Goal: Task Accomplishment & Management: Use online tool/utility

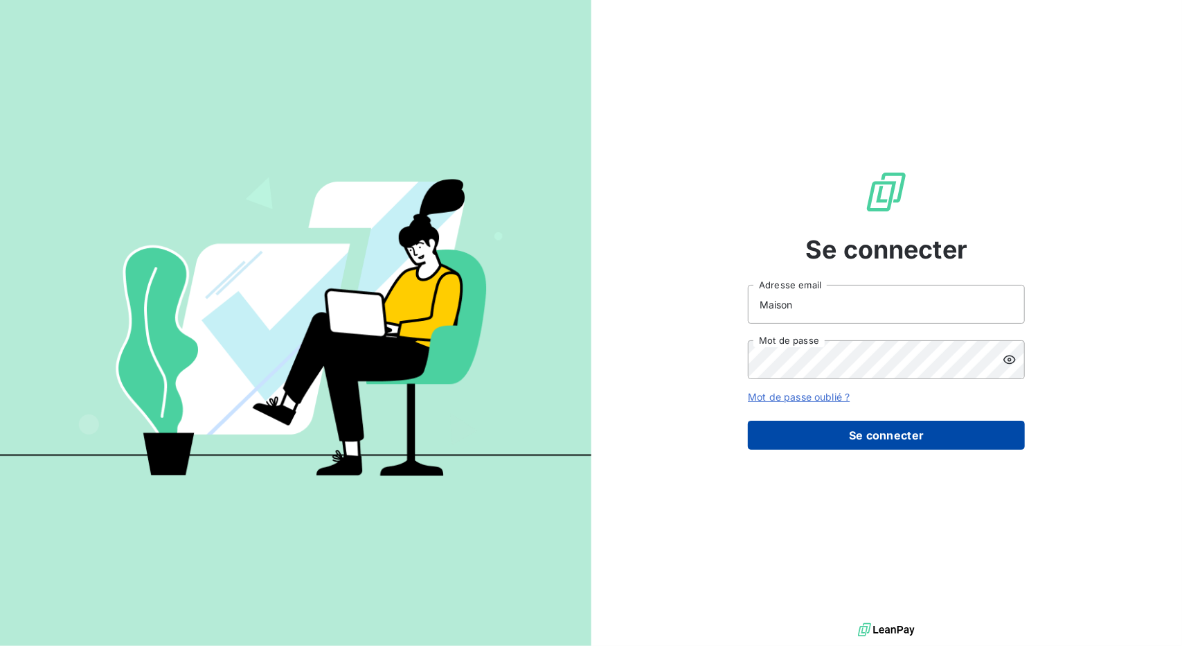
click at [787, 444] on button "Se connecter" at bounding box center [886, 434] width 277 height 29
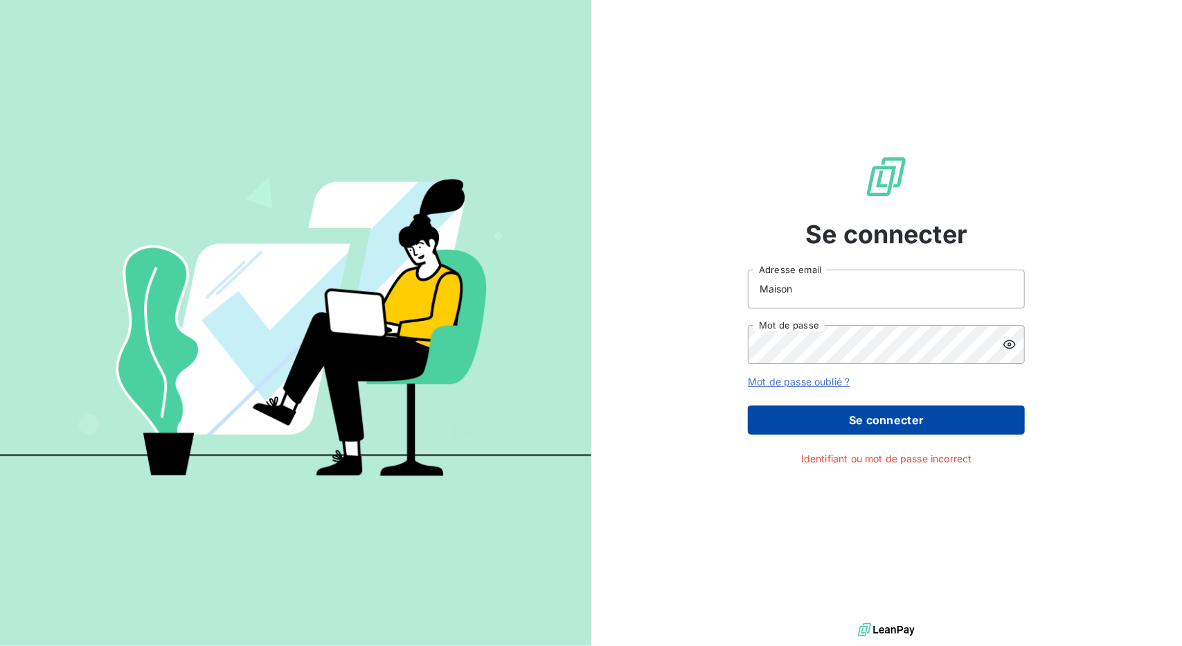
click at [841, 426] on button "Se connecter" at bounding box center [886, 419] width 277 height 29
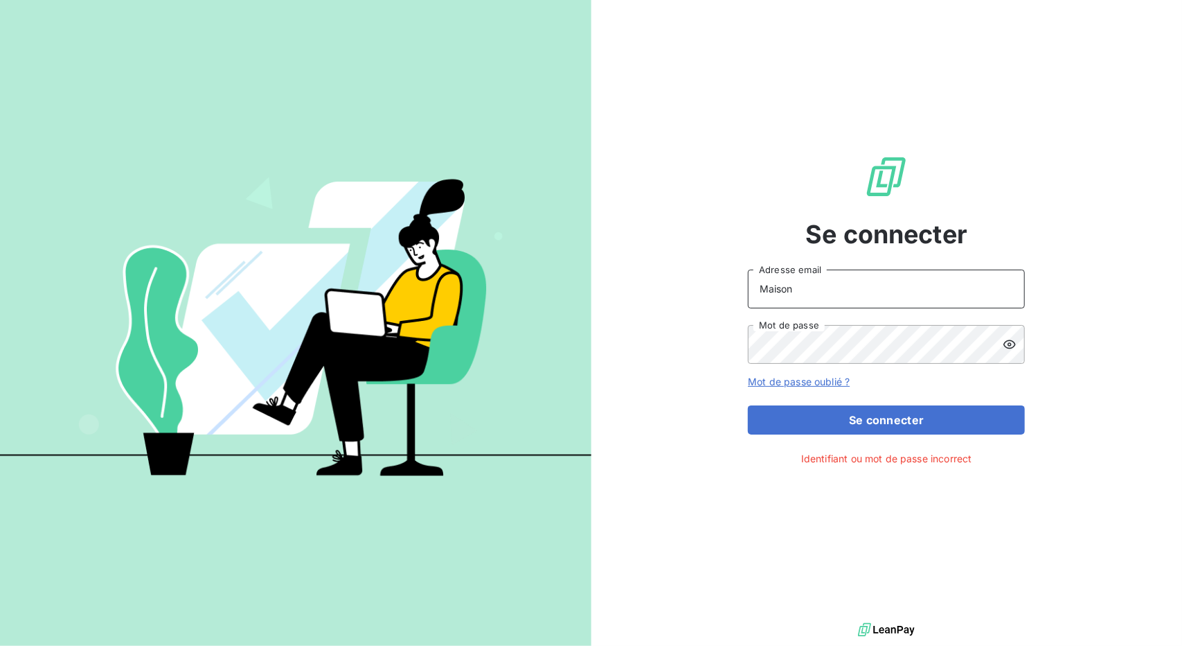
click at [817, 279] on input "Maison" at bounding box center [886, 288] width 277 height 39
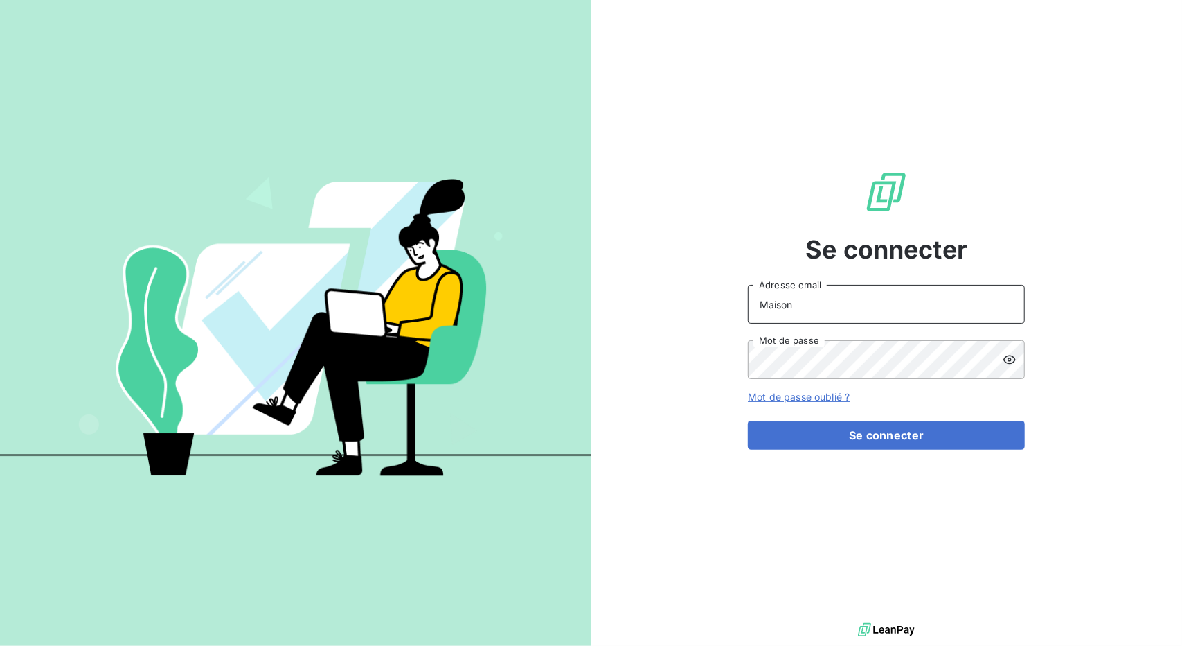
paste input "[EMAIL_ADDRESS][DOMAIN_NAME]"
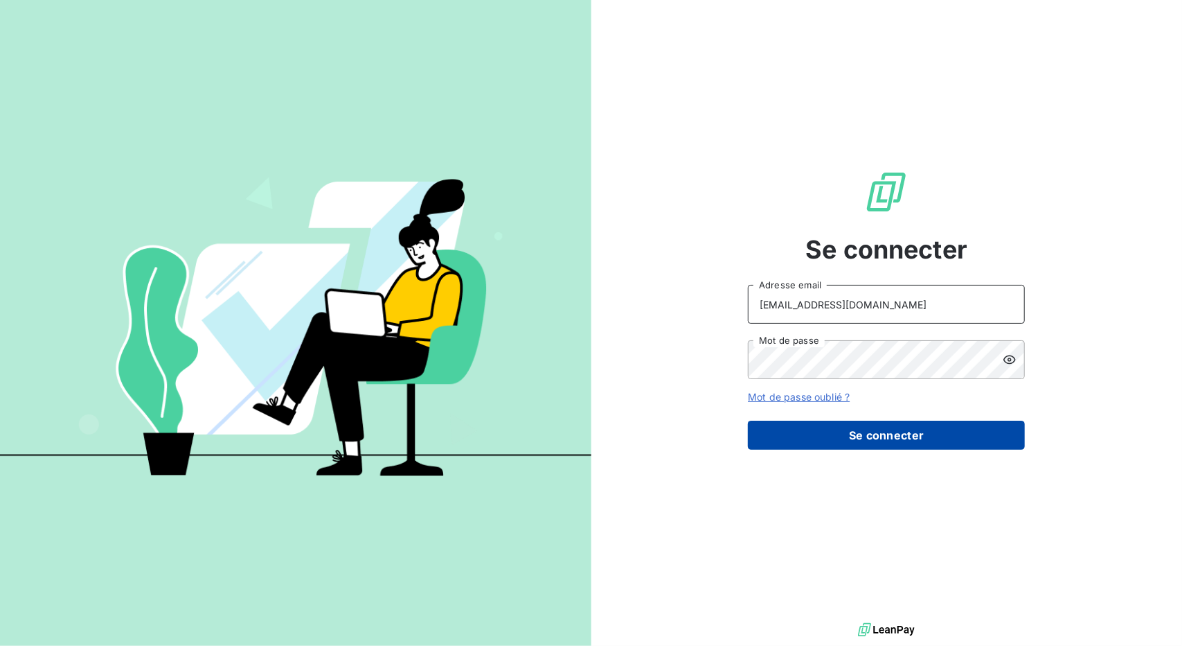
type input "[EMAIL_ADDRESS][DOMAIN_NAME]"
click at [791, 432] on button "Se connecter" at bounding box center [886, 434] width 277 height 29
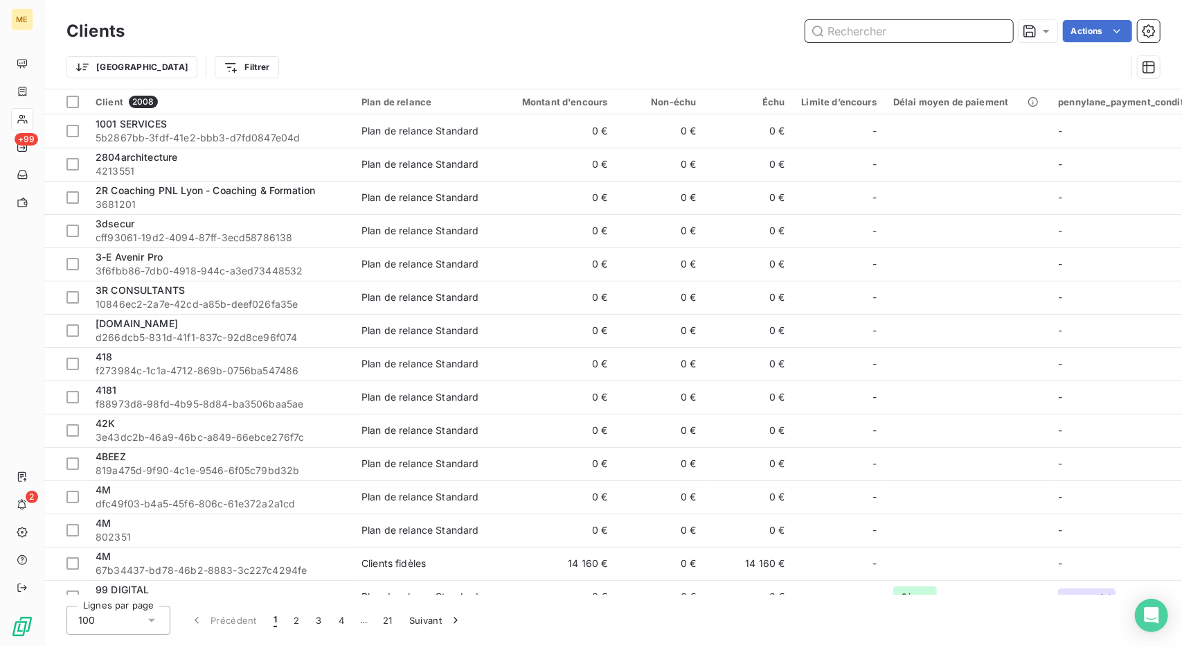
paste input "[EMAIL_ADDRESS][DOMAIN_NAME]"
type input "[EMAIL_ADDRESS][DOMAIN_NAME]"
paste input "winmatch"
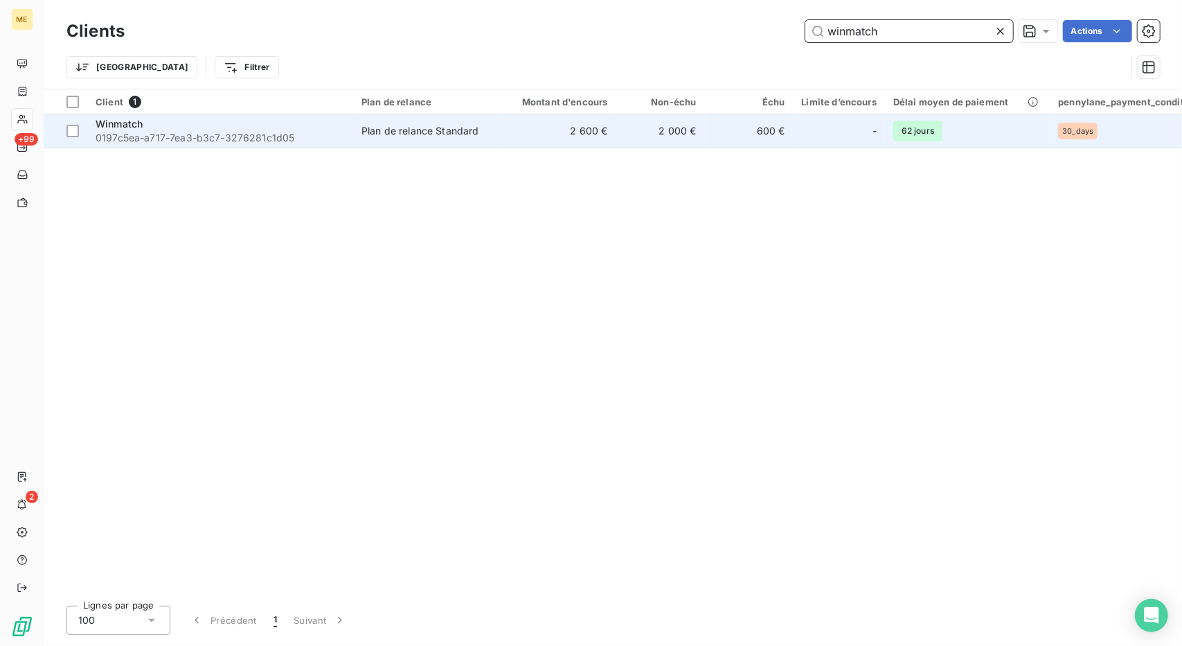
type input "winmatch"
click at [463, 146] on td "Plan de relance Standard" at bounding box center [425, 130] width 144 height 33
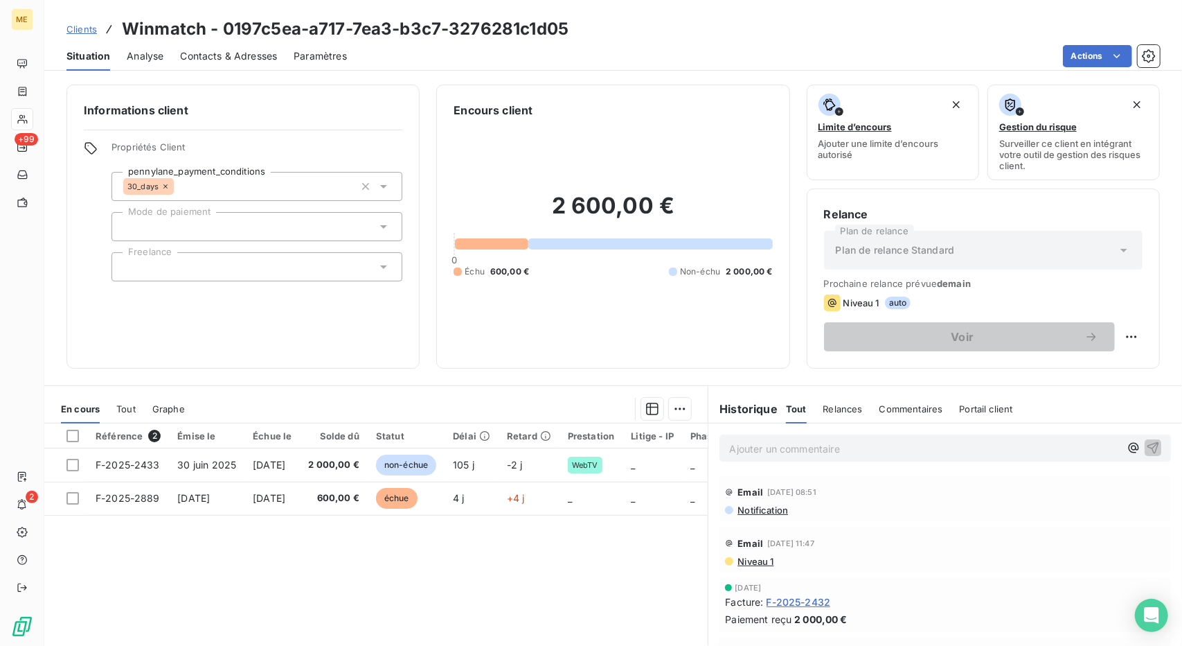
click at [808, 451] on p "Ajouter un commentaire ﻿" at bounding box center [924, 448] width 391 height 17
click at [780, 446] on p "Attendre" at bounding box center [924, 448] width 391 height 16
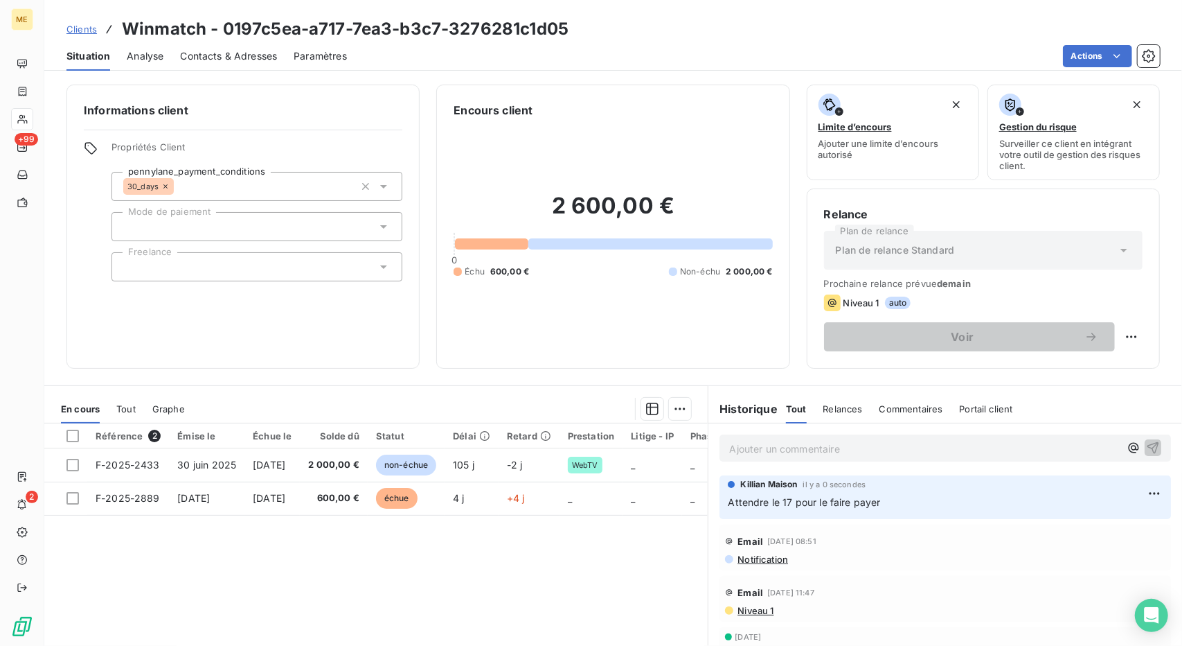
click at [151, 34] on h3 "Winmatch - 0197c5ea-a717-7ea3-b3c7-3276281c1d05" at bounding box center [345, 29] width 447 height 25
copy h3 "Winmatch"
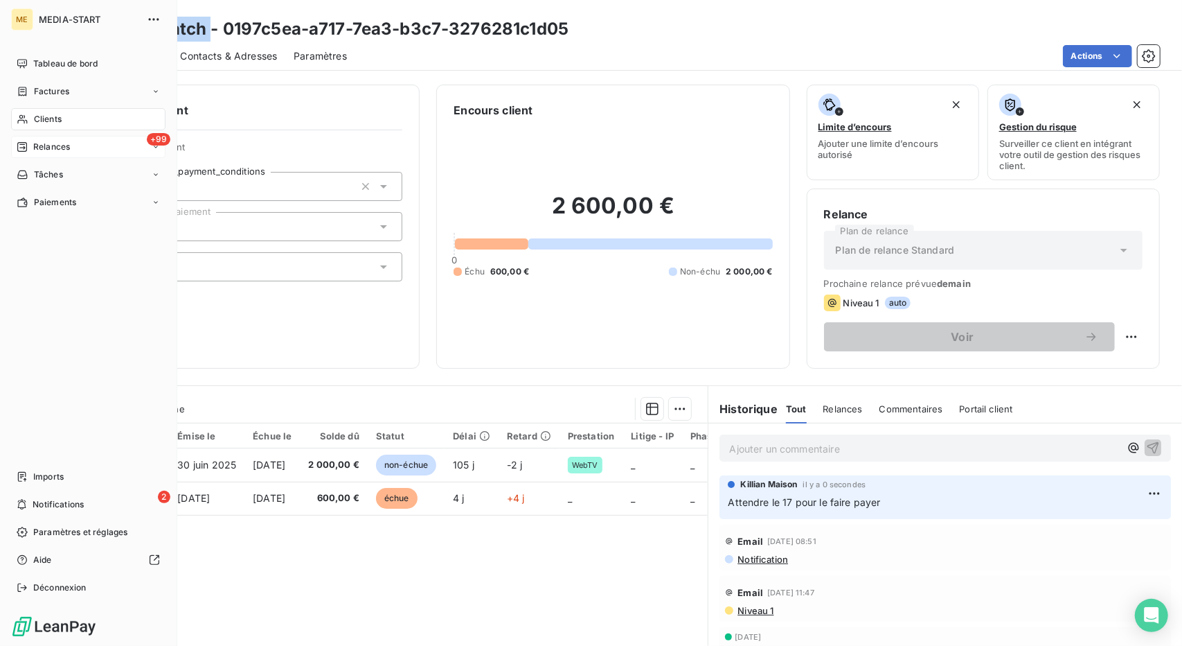
click at [80, 154] on div "+99 Relances" at bounding box center [88, 147] width 154 height 22
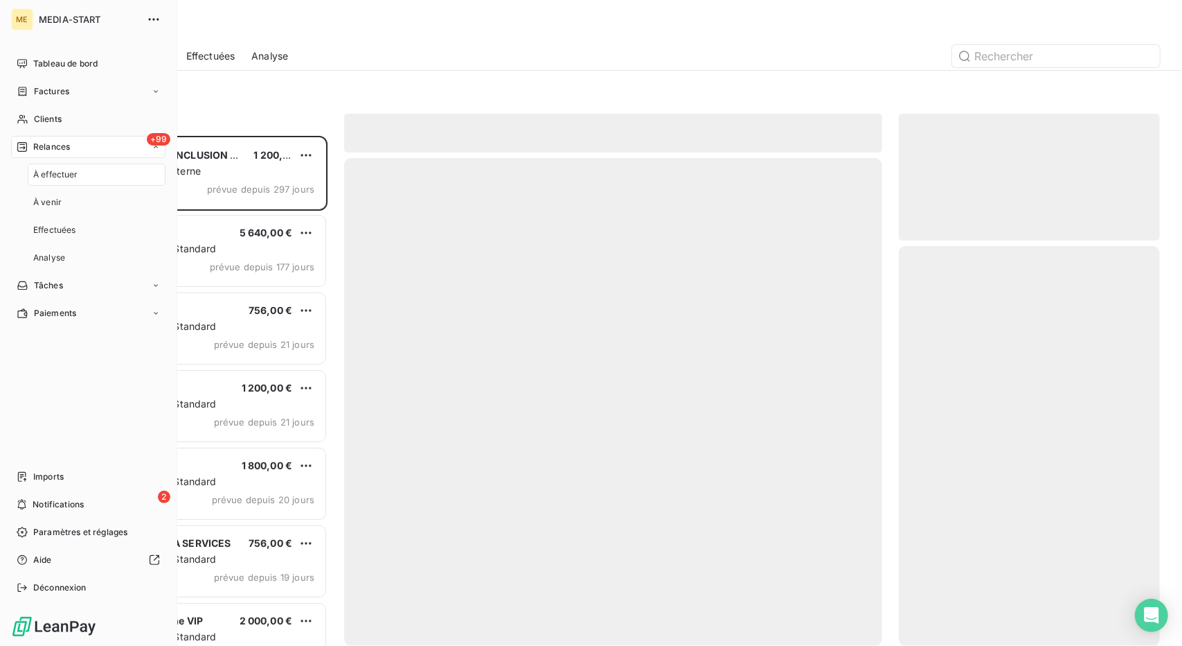
scroll to position [499, 251]
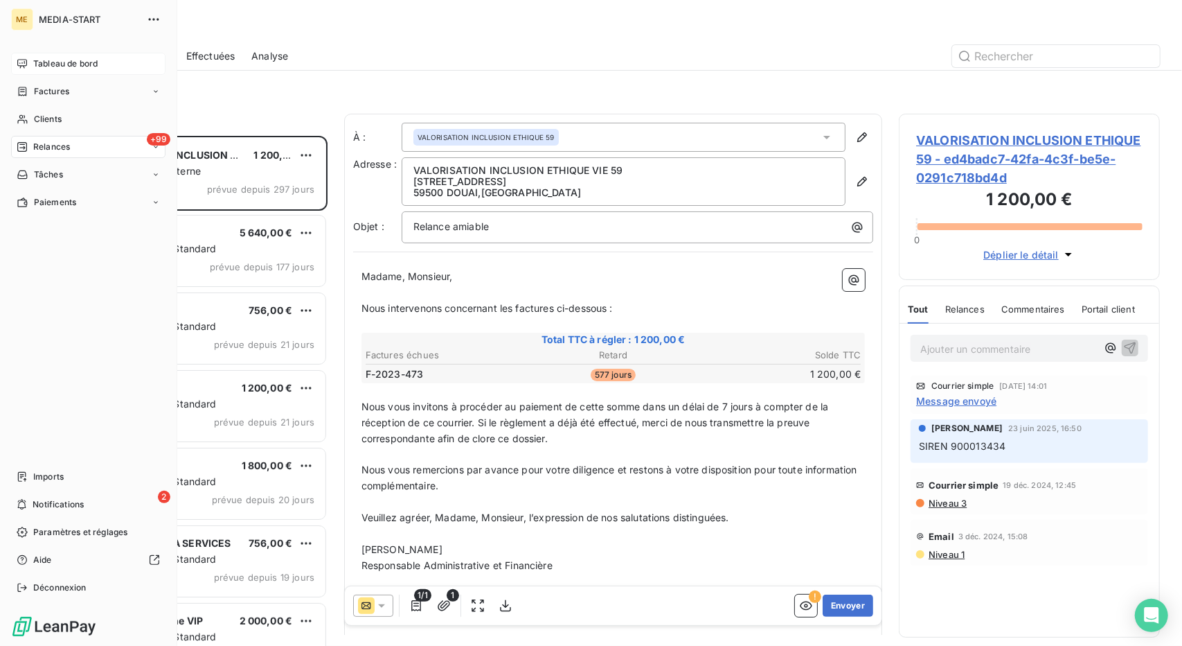
click at [57, 65] on span "Tableau de bord" at bounding box center [65, 63] width 64 height 12
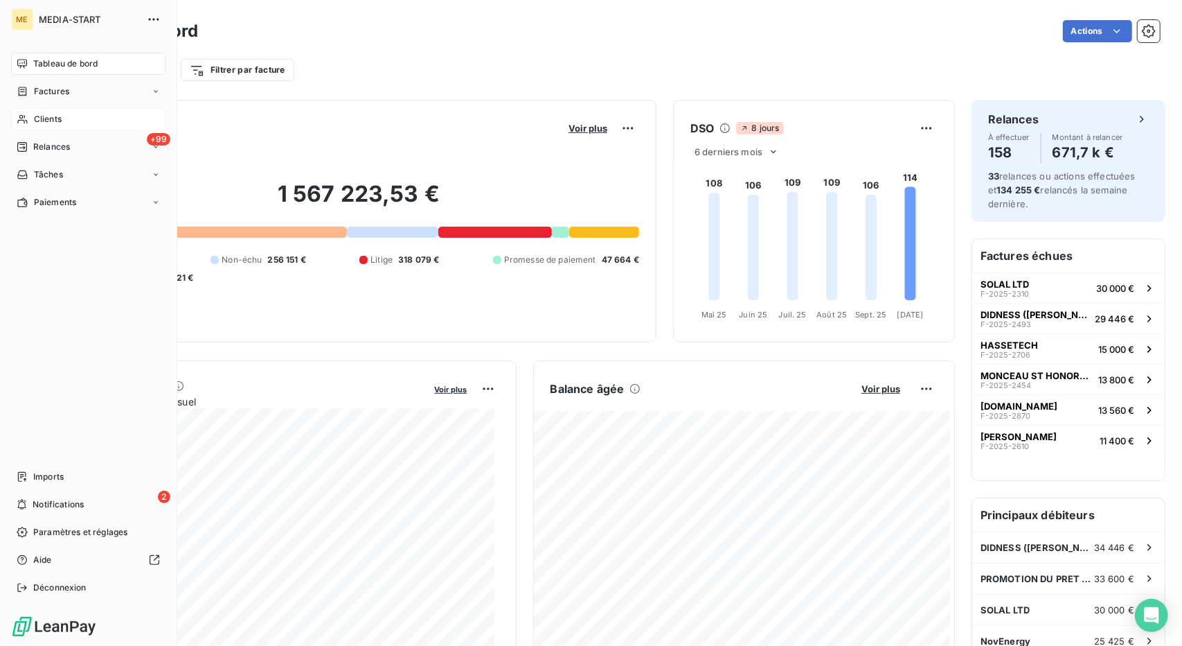
click at [28, 120] on icon at bounding box center [23, 119] width 12 height 11
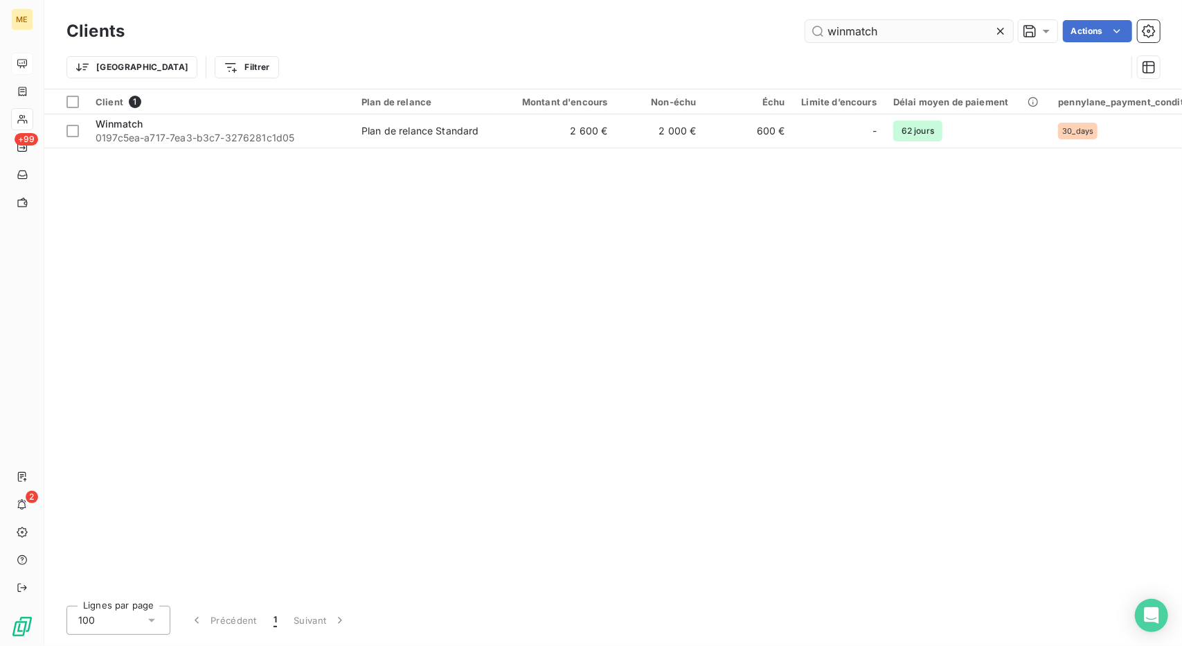
click at [835, 33] on input "winmatch" at bounding box center [910, 31] width 208 height 22
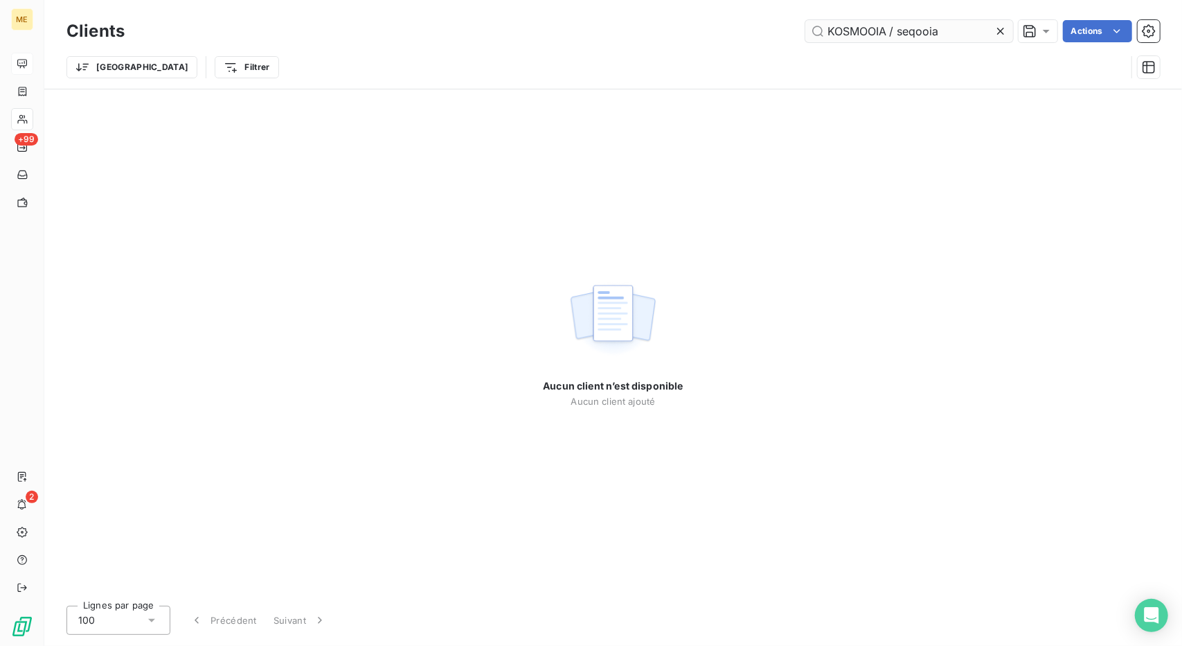
click at [953, 23] on input "KOSMOOIA / seqooia" at bounding box center [910, 31] width 208 height 22
drag, startPoint x: 896, startPoint y: 33, endPoint x: 752, endPoint y: 16, distance: 145.1
click at [752, 17] on div "Clients KOSMOOIA / seqooia Actions" at bounding box center [613, 31] width 1094 height 29
drag, startPoint x: 890, startPoint y: 33, endPoint x: 801, endPoint y: 33, distance: 89.3
click at [801, 33] on div "seqooia Actions" at bounding box center [650, 31] width 1019 height 22
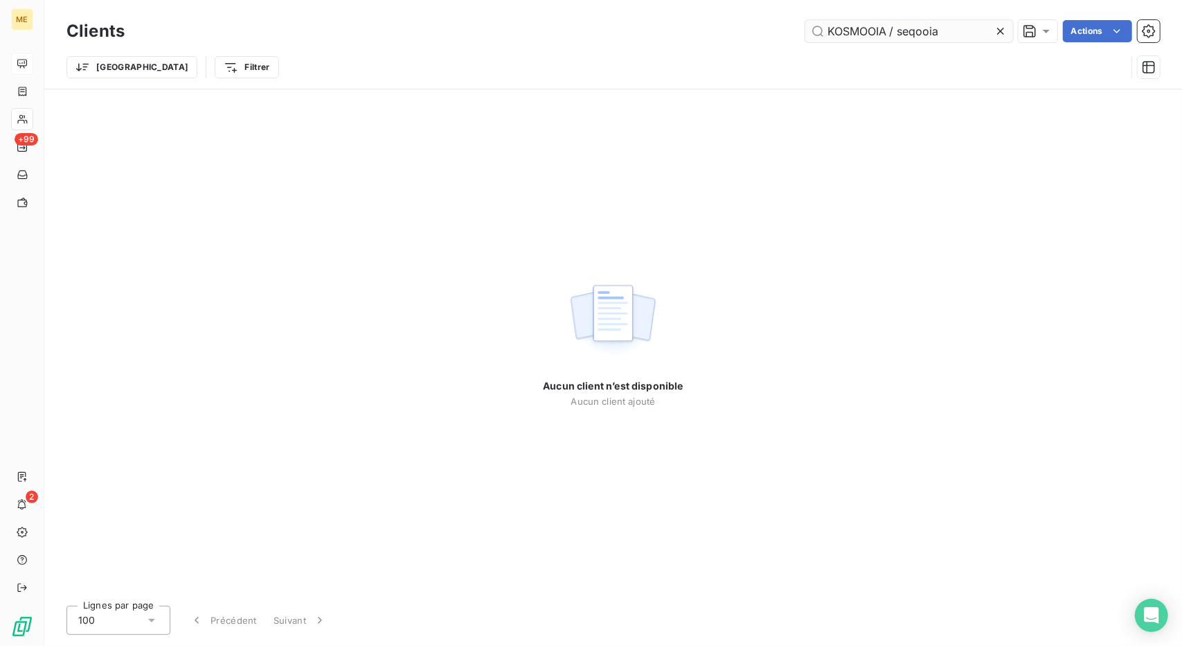
drag, startPoint x: 954, startPoint y: 35, endPoint x: 891, endPoint y: 38, distance: 63.8
click at [891, 38] on input "KOSMOOIA / seqooia" at bounding box center [910, 31] width 208 height 22
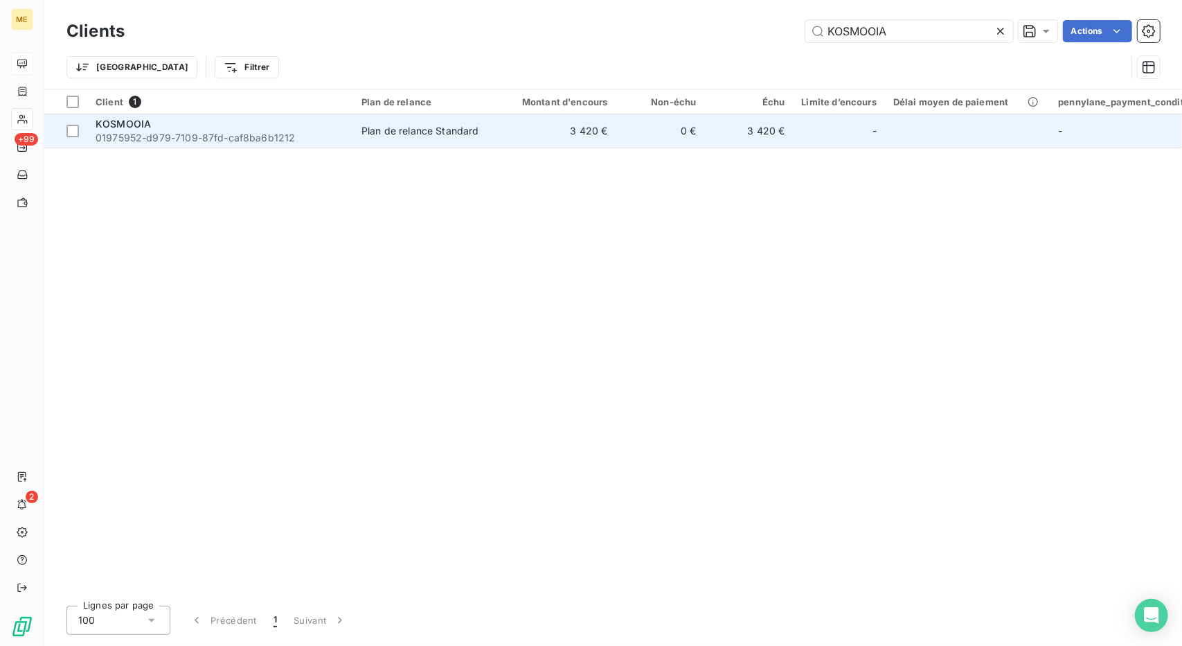
type input "KOSMOOIA"
click at [481, 142] on td "Plan de relance Standard" at bounding box center [425, 130] width 144 height 33
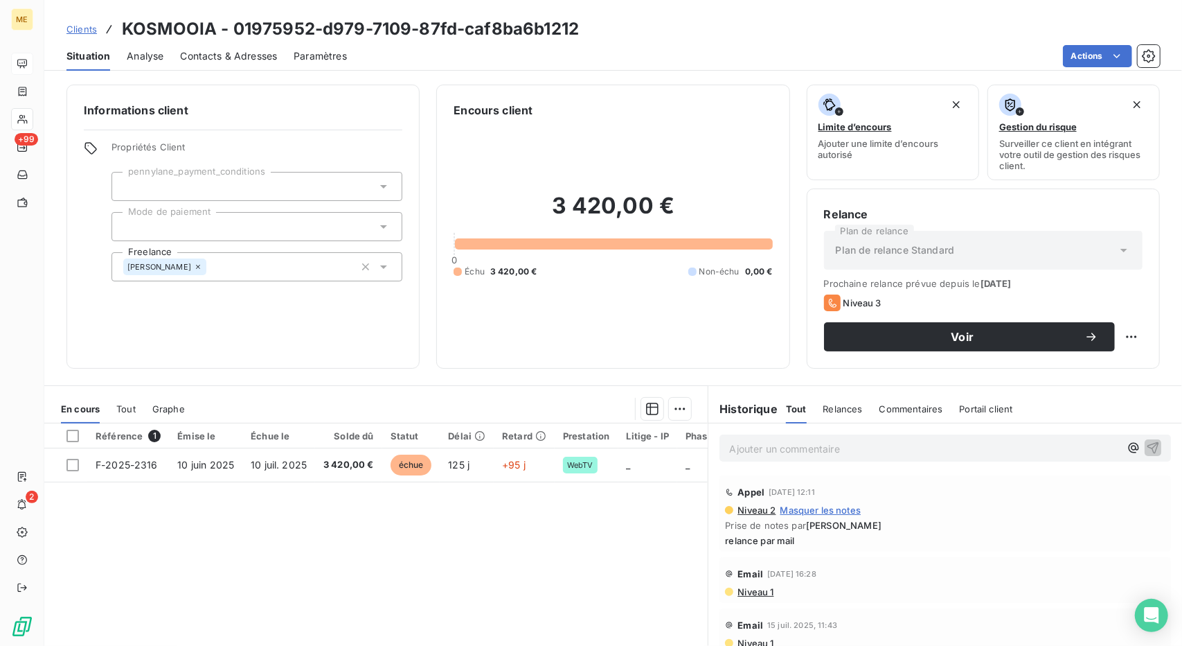
click at [226, 51] on span "Contacts & Adresses" at bounding box center [228, 56] width 97 height 14
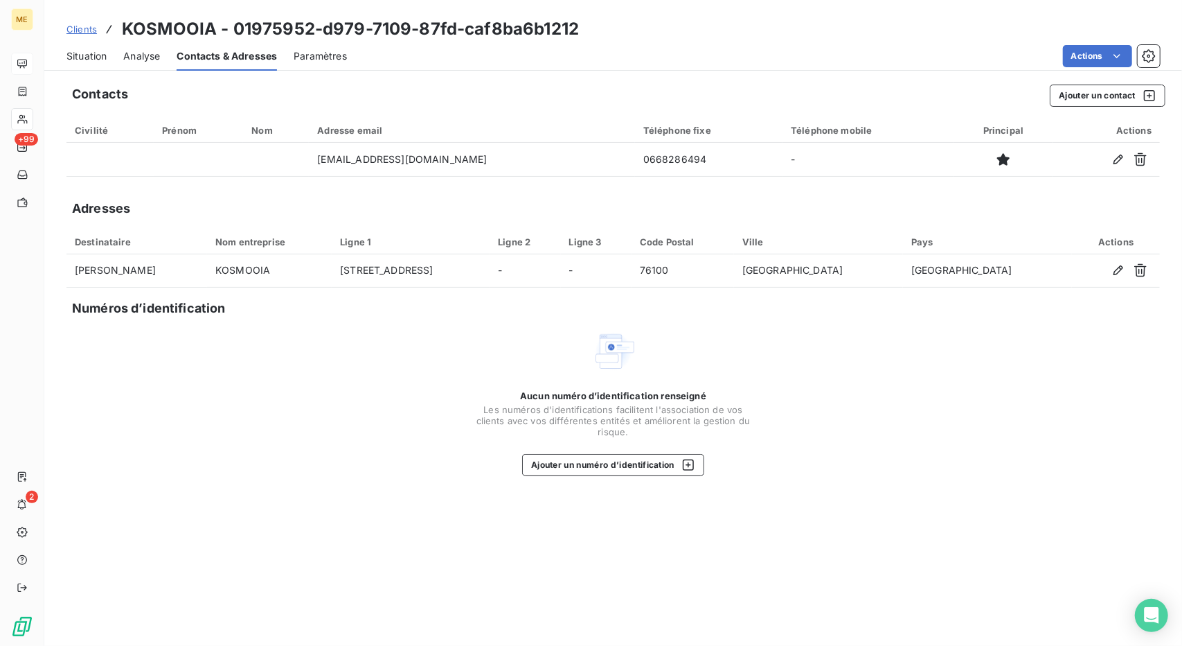
click at [98, 53] on span "Situation" at bounding box center [86, 56] width 40 height 14
